Goal: Information Seeking & Learning: Learn about a topic

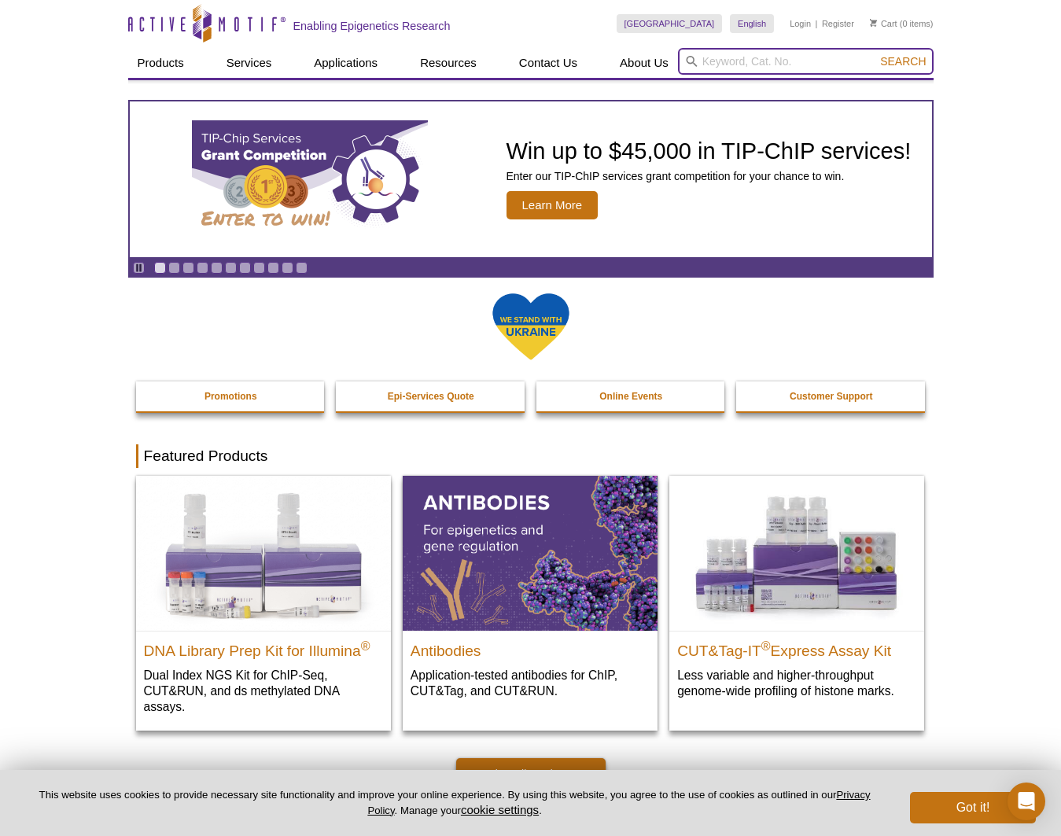
click at [719, 57] on input "search" at bounding box center [806, 61] width 256 height 27
type input "GATA3"
click at [876, 54] on button "Search" at bounding box center [903, 61] width 55 height 14
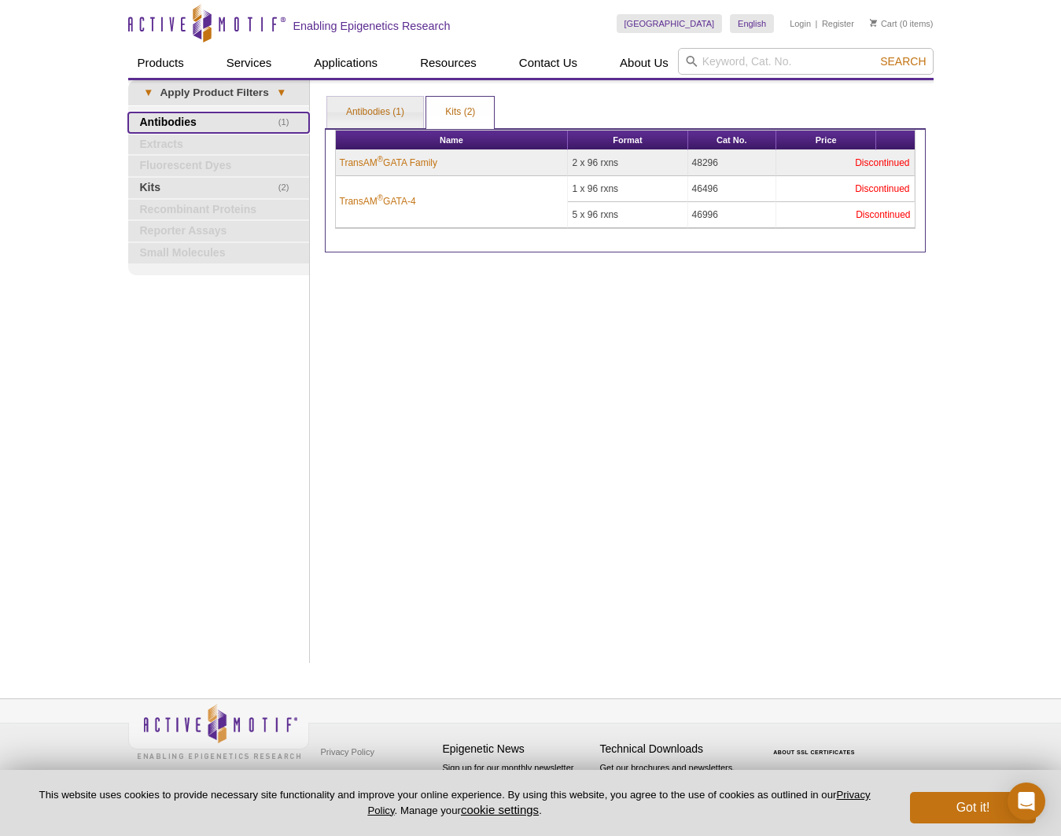
click at [206, 124] on link "(1) Antibodies" at bounding box center [218, 122] width 181 height 20
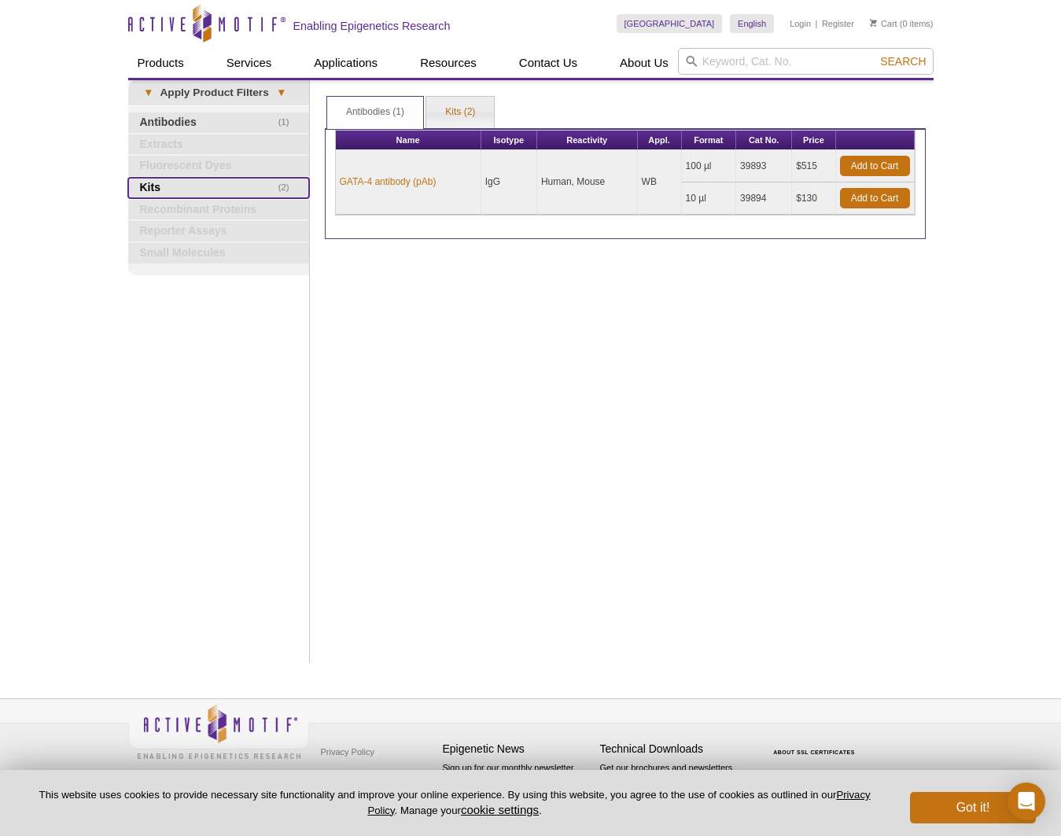
click at [149, 188] on link "(2) Kits" at bounding box center [218, 188] width 181 height 20
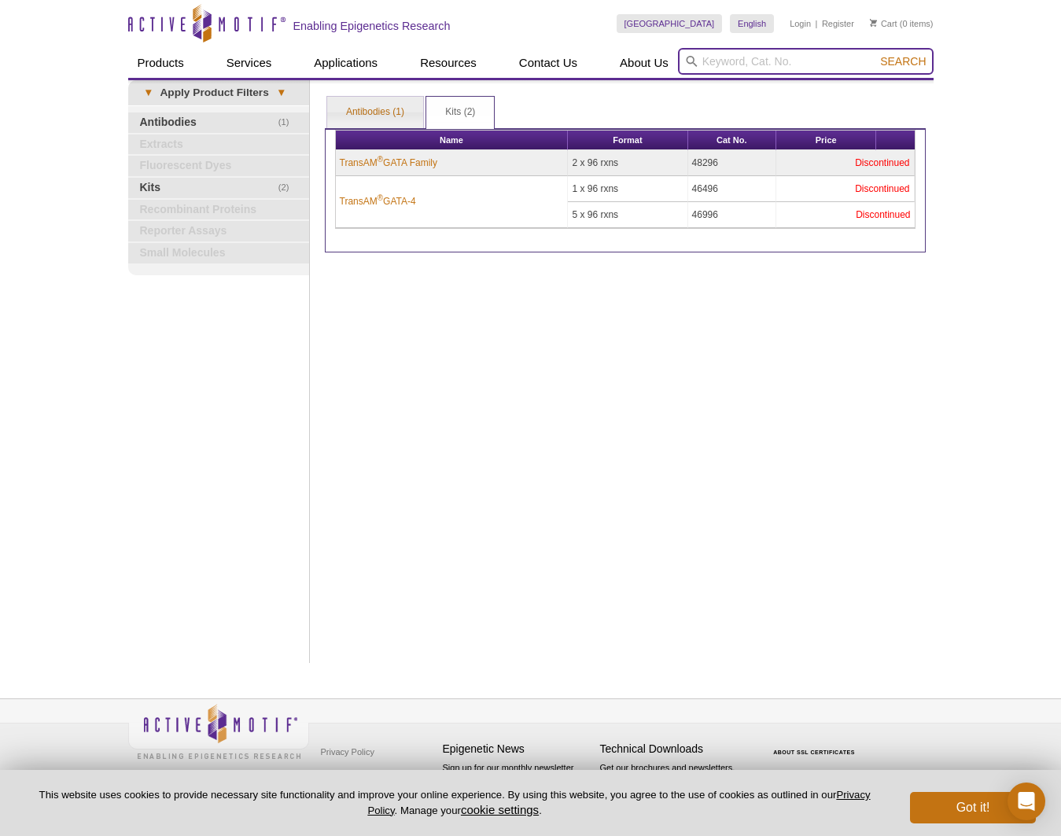
click at [813, 61] on input "search" at bounding box center [806, 61] width 256 height 27
type input "GATA3 qPCR"
click at [876, 54] on button "Search" at bounding box center [903, 61] width 55 height 14
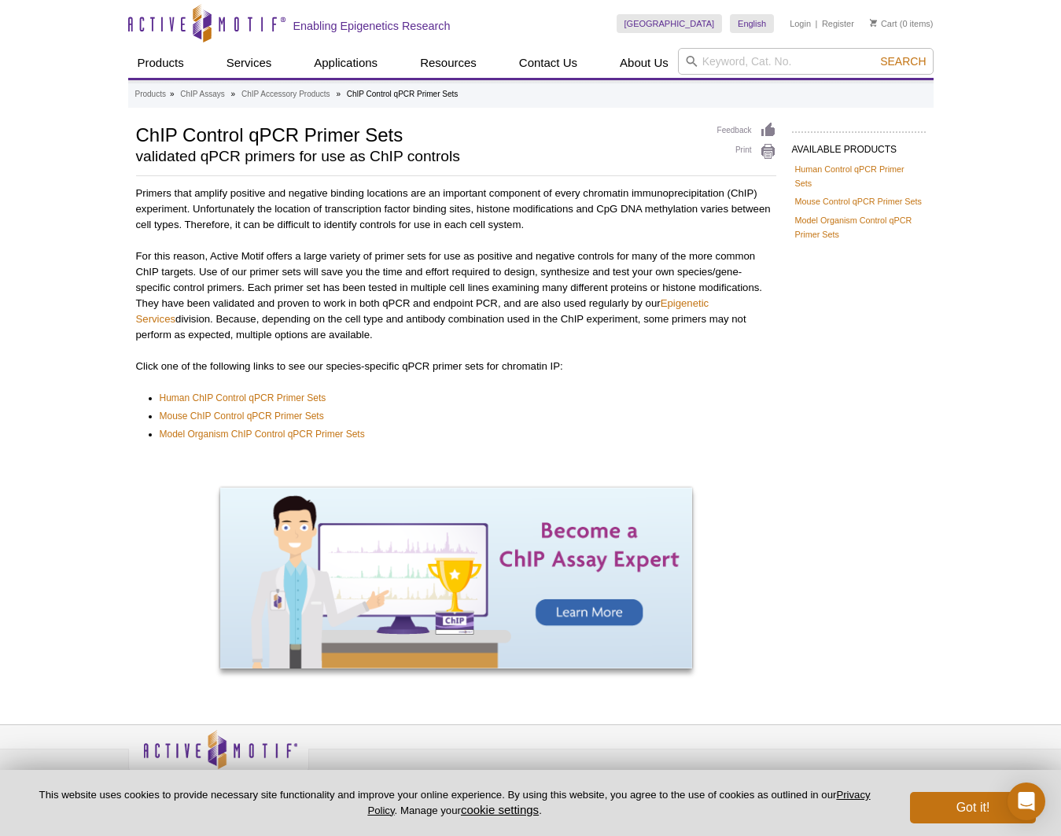
scroll to position [26, 0]
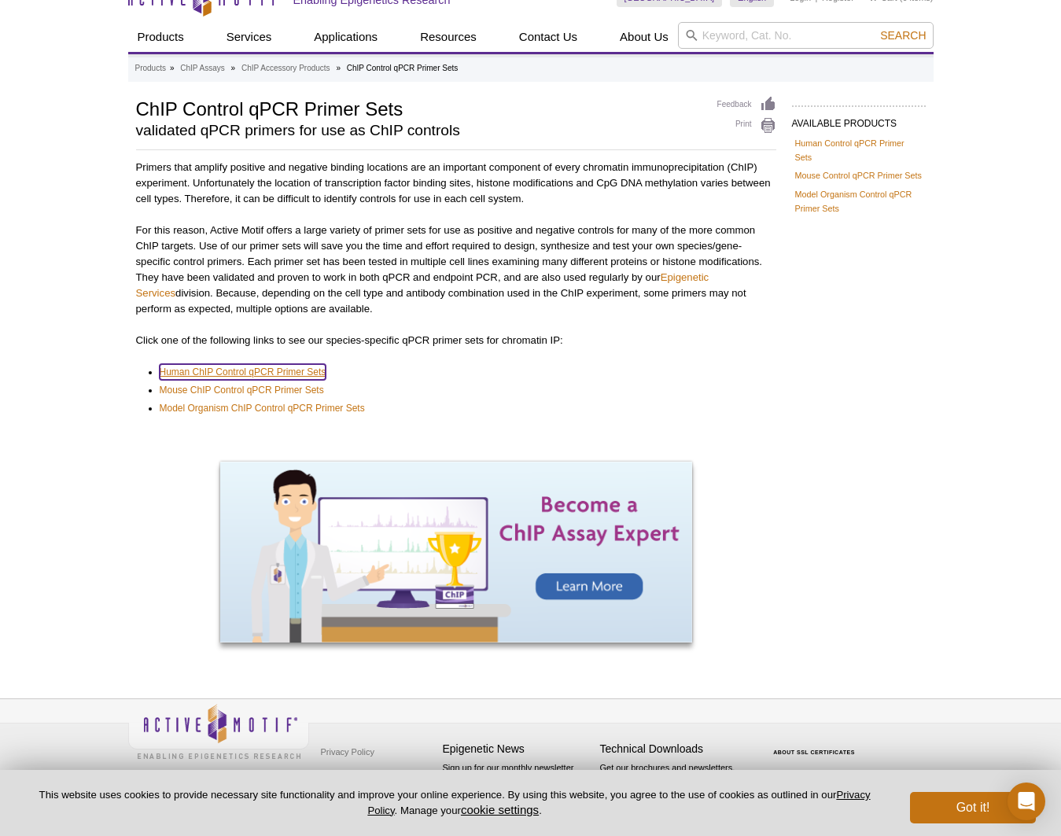
click at [208, 369] on link "Human ChIP Control qPCR Primer Sets" at bounding box center [243, 372] width 167 height 16
